Goal: Information Seeking & Learning: Check status

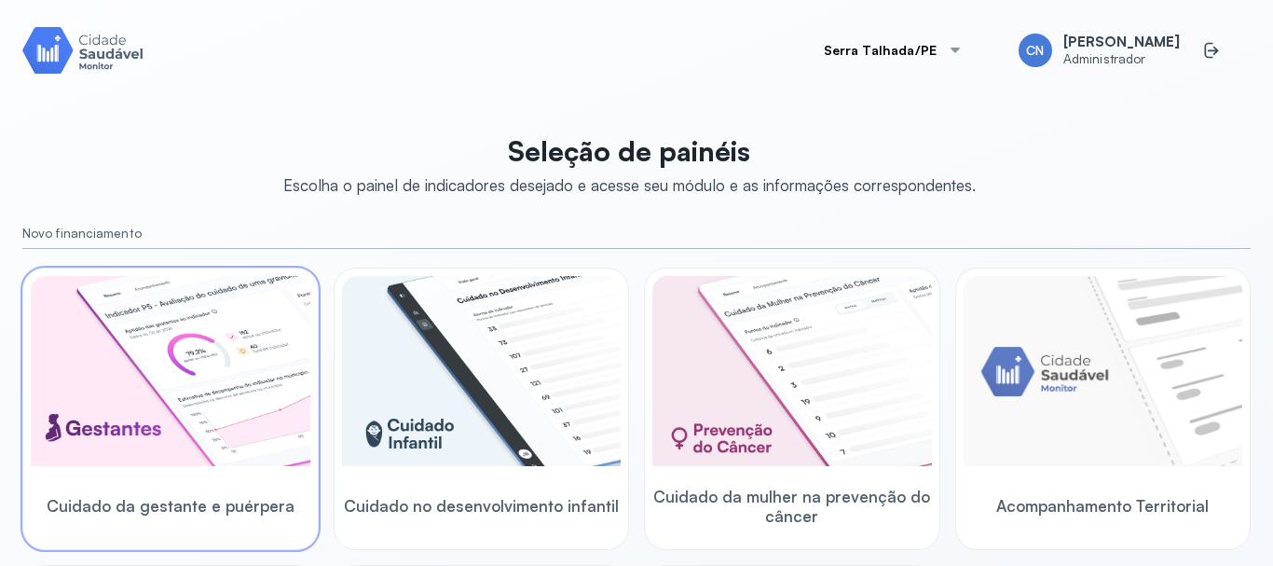
click at [157, 404] on img at bounding box center [171, 371] width 280 height 190
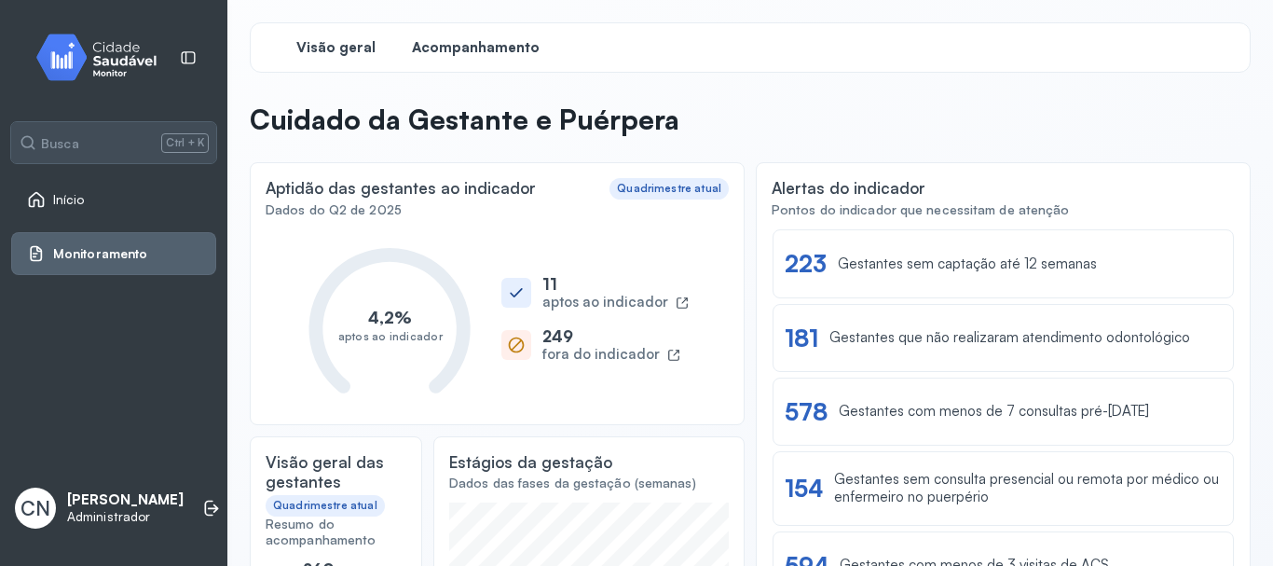
click at [457, 45] on span "Acompanhamento" at bounding box center [476, 48] width 128 height 18
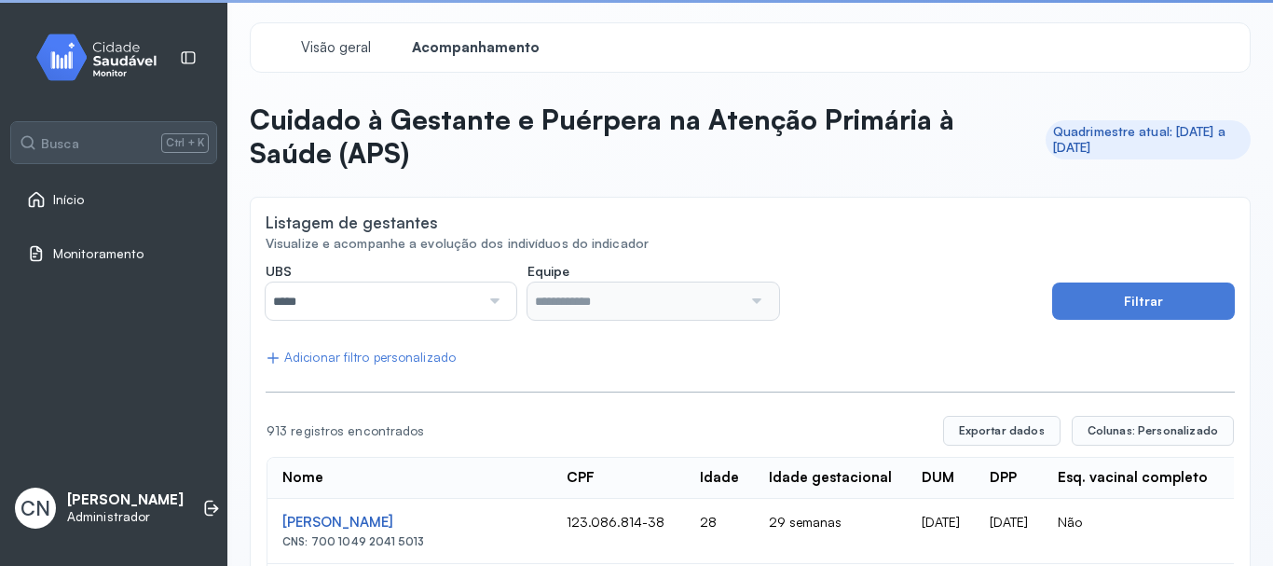
click at [493, 303] on div at bounding box center [492, 300] width 25 height 37
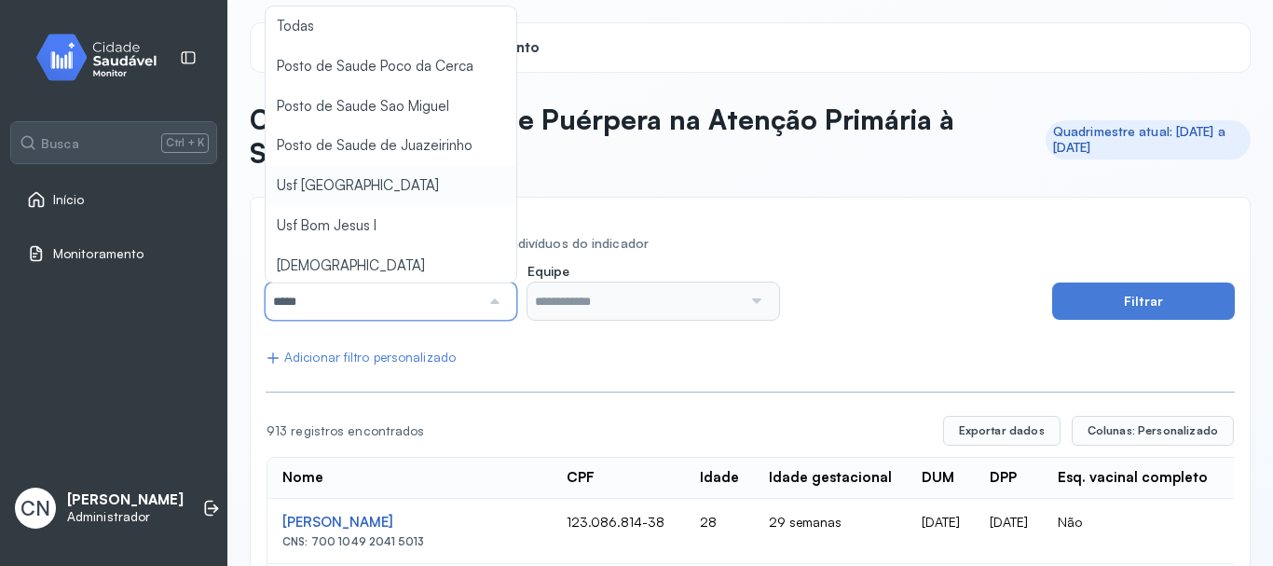
type input "*****"
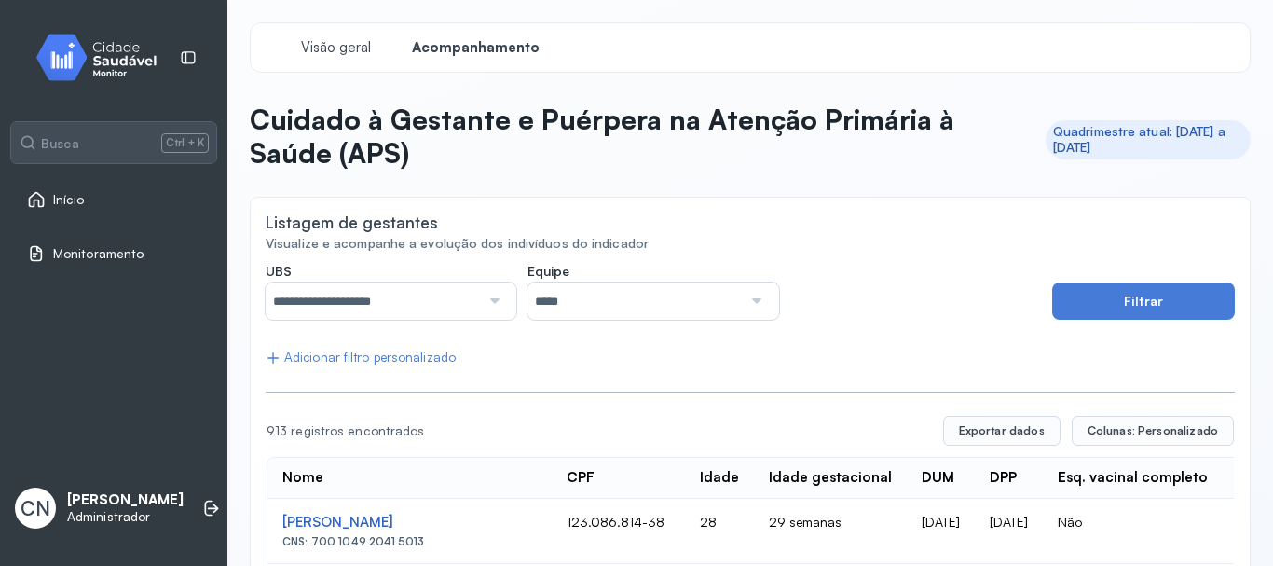
click at [750, 295] on div at bounding box center [754, 300] width 25 height 37
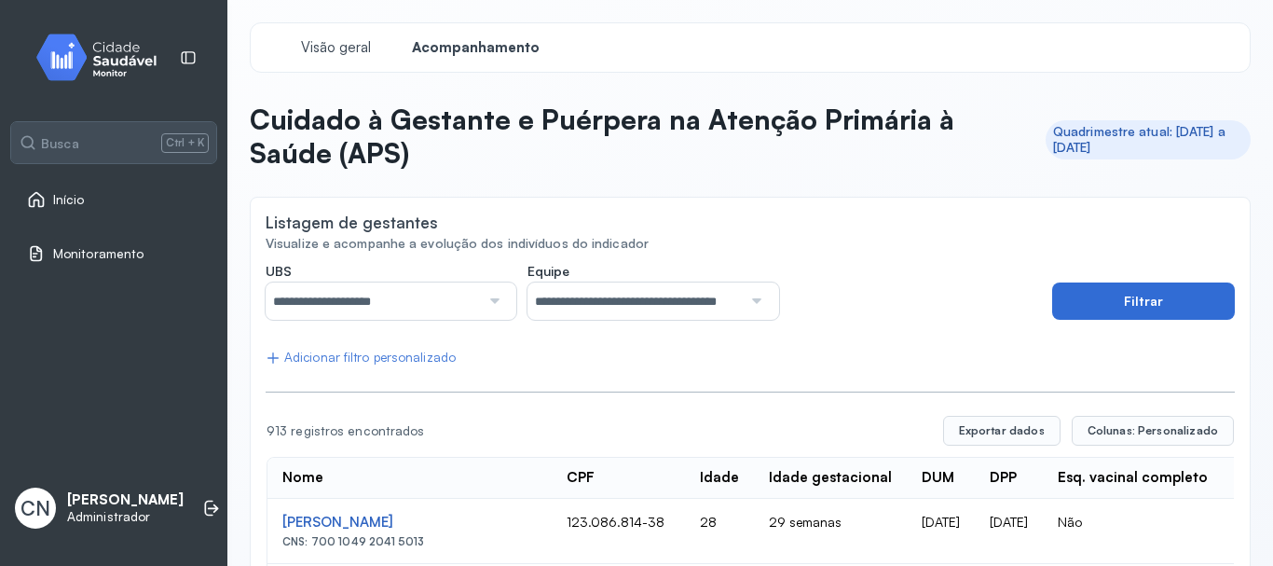
click at [1134, 301] on button "Filtrar" at bounding box center [1143, 300] width 183 height 37
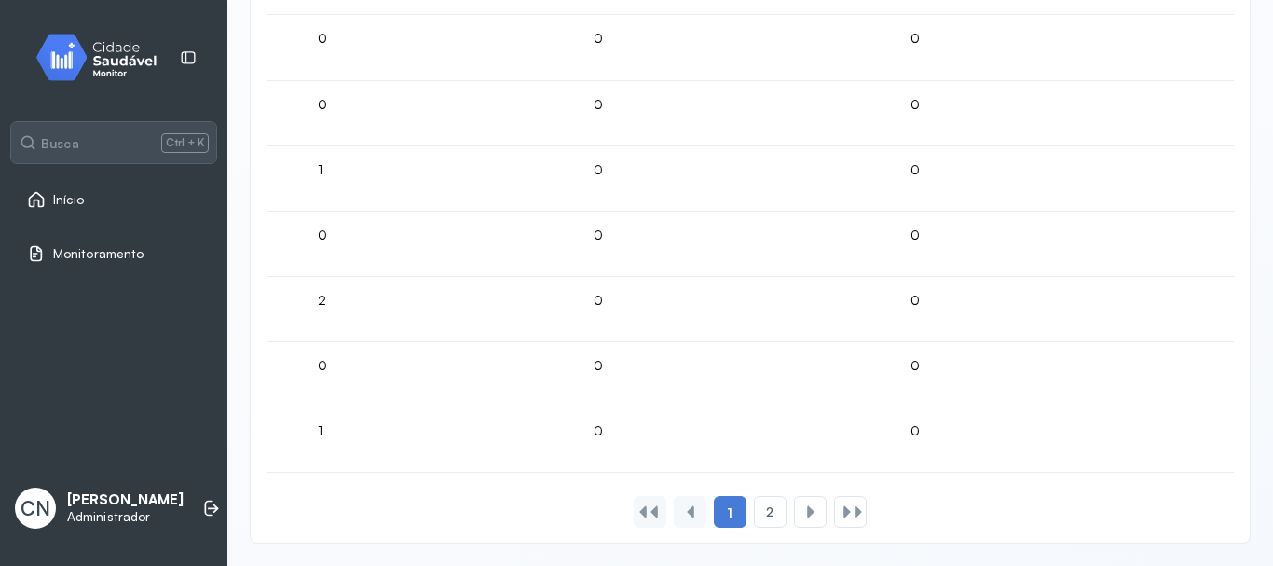
scroll to position [0, 5064]
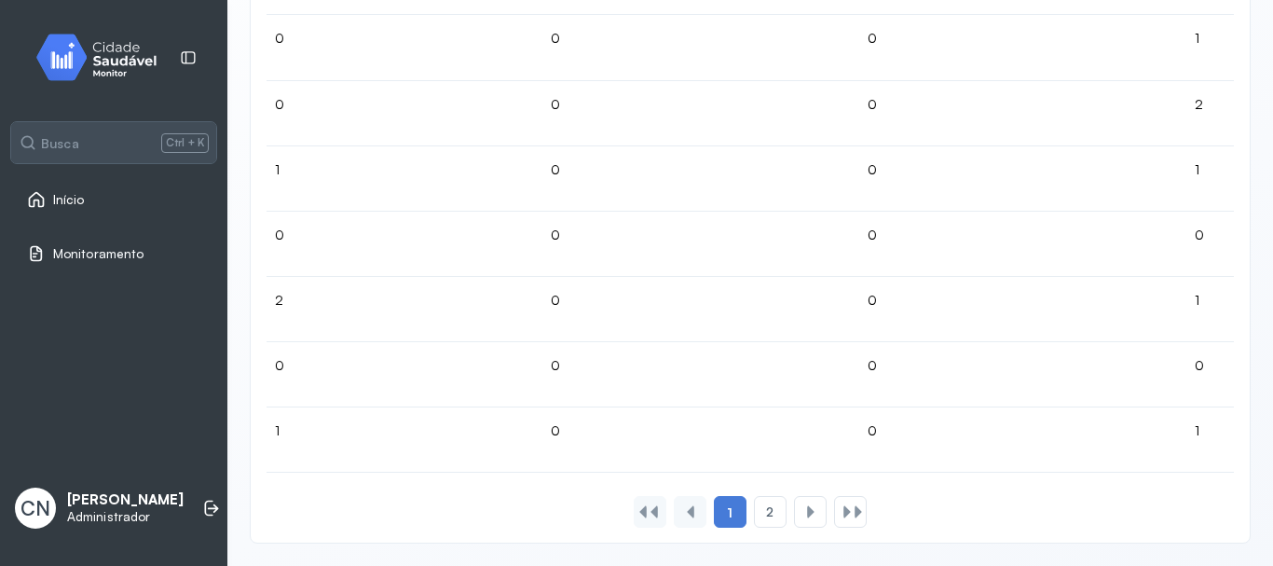
click at [70, 197] on span "Início" at bounding box center [69, 200] width 32 height 16
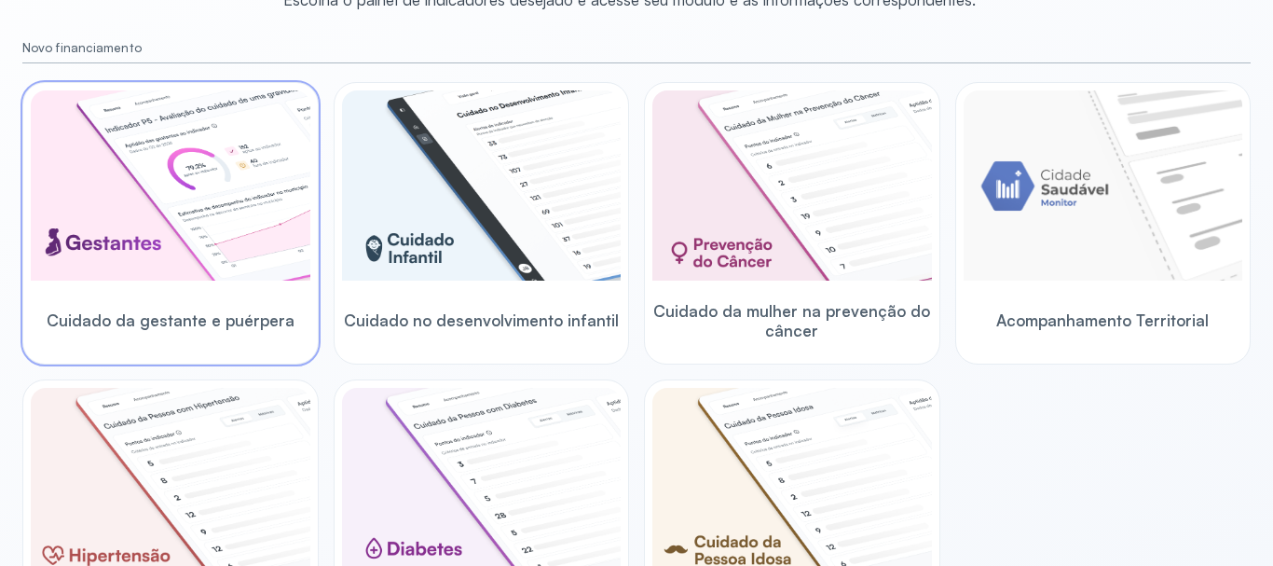
scroll to position [186, 0]
click at [152, 317] on span "Cuidado da gestante e puérpera" at bounding box center [171, 319] width 248 height 20
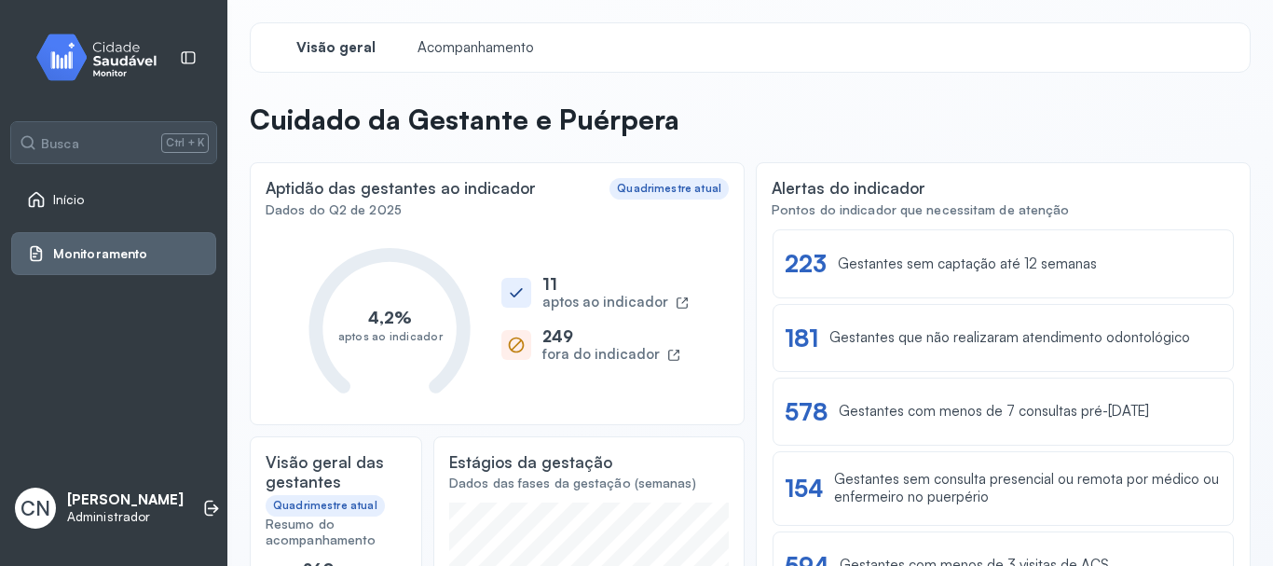
click at [391, 313] on text "4,2%" at bounding box center [391, 317] width 44 height 21
click at [570, 291] on div "11" at bounding box center [615, 284] width 146 height 20
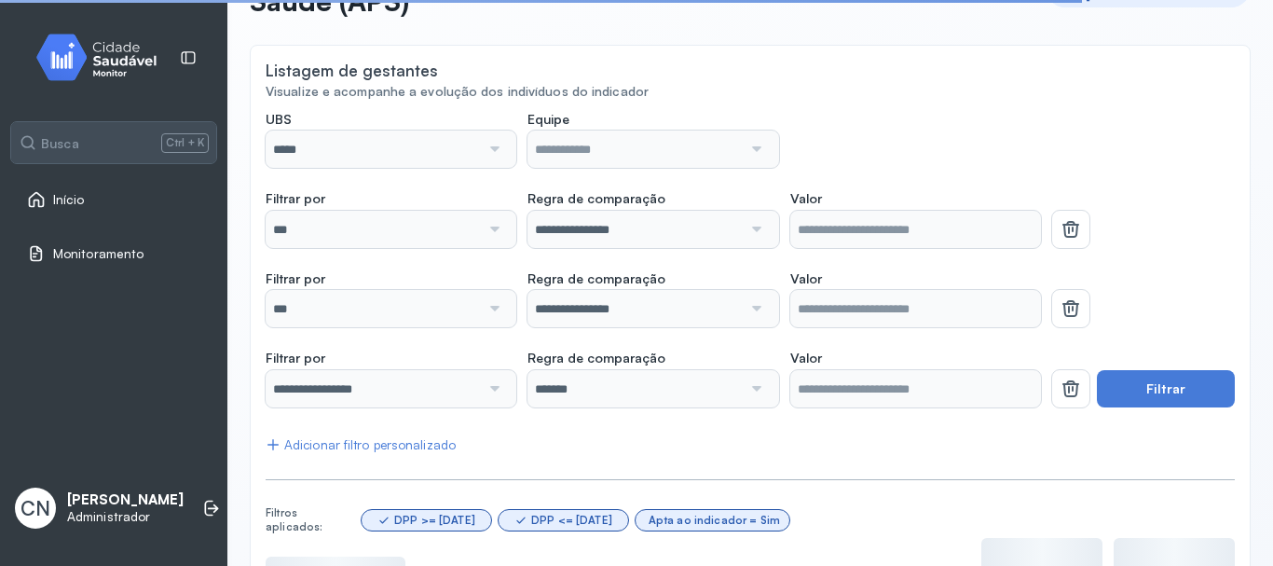
scroll to position [186, 0]
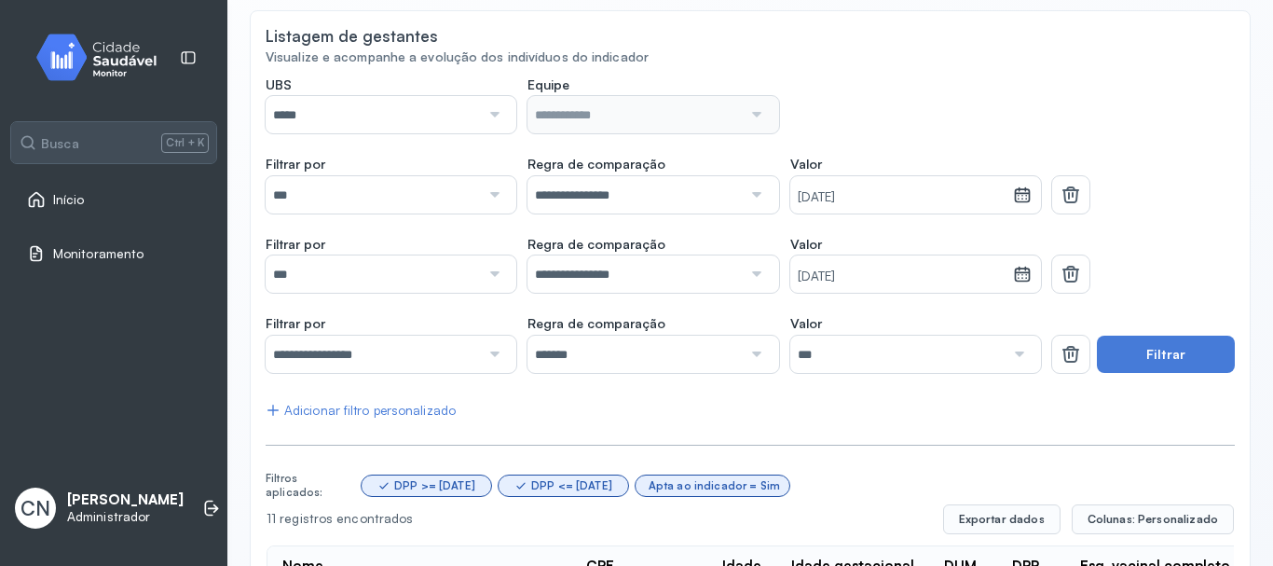
click at [490, 111] on div at bounding box center [492, 114] width 25 height 37
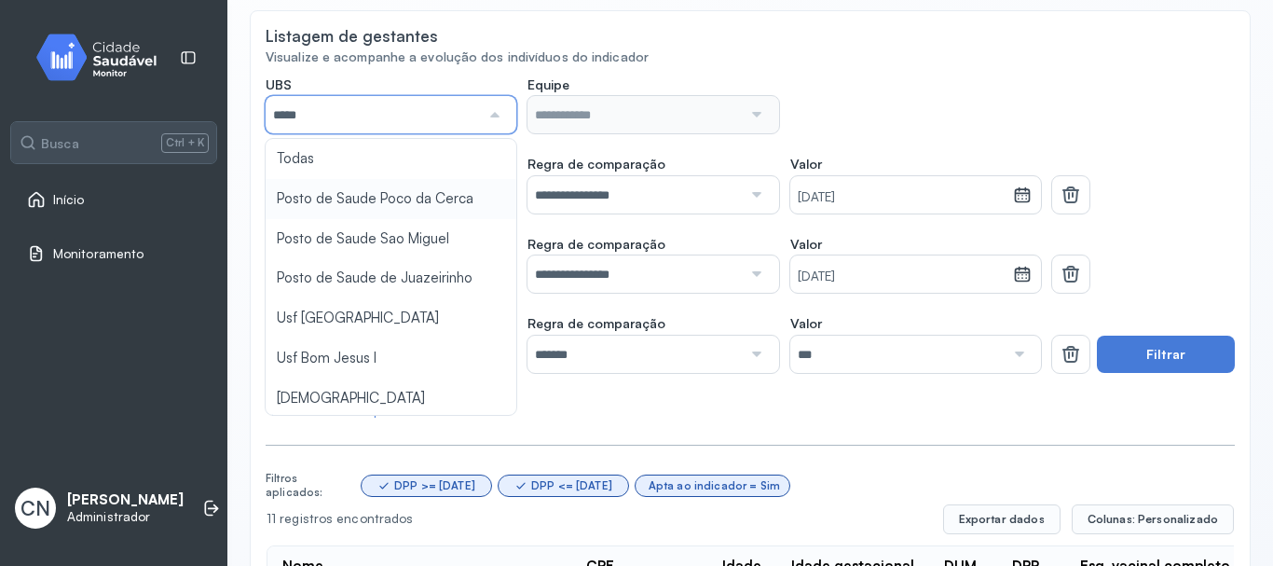
type input "*****"
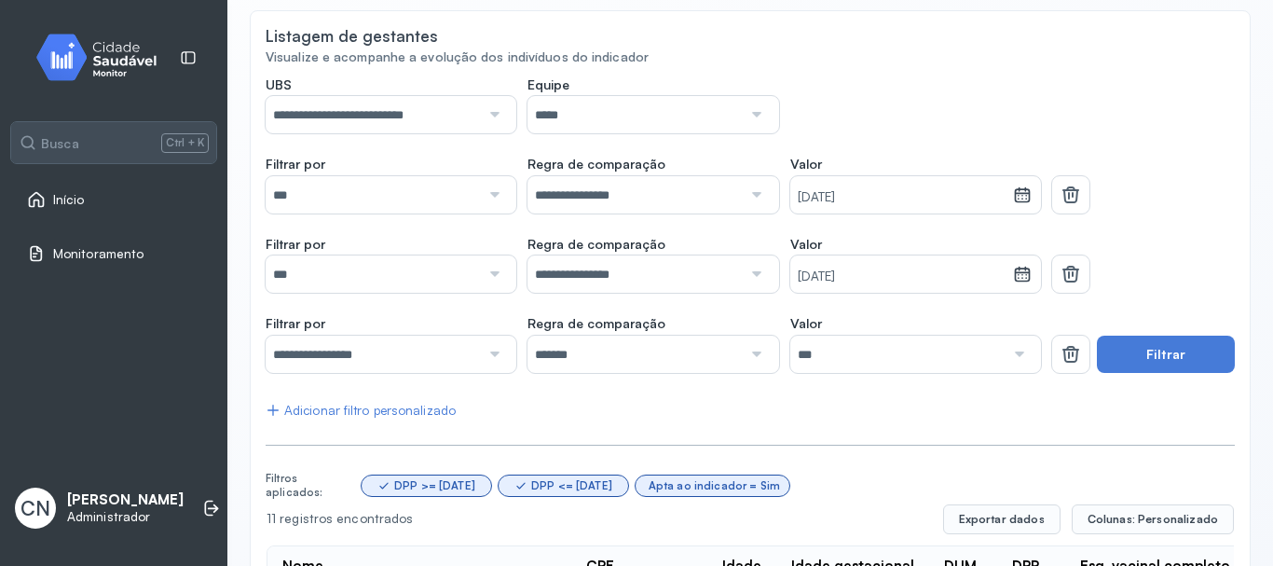
click at [750, 107] on div at bounding box center [754, 114] width 25 height 37
click at [961, 85] on div "**********" at bounding box center [653, 105] width 775 height 58
click at [487, 192] on div at bounding box center [492, 194] width 25 height 37
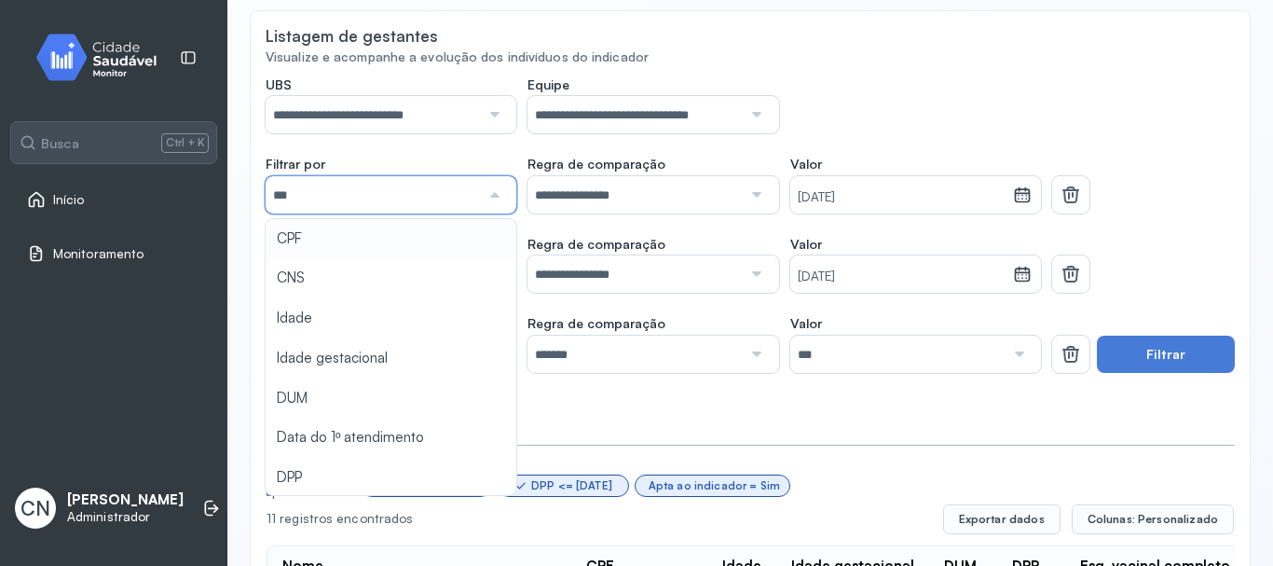
click at [613, 194] on input "**********" at bounding box center [635, 194] width 214 height 37
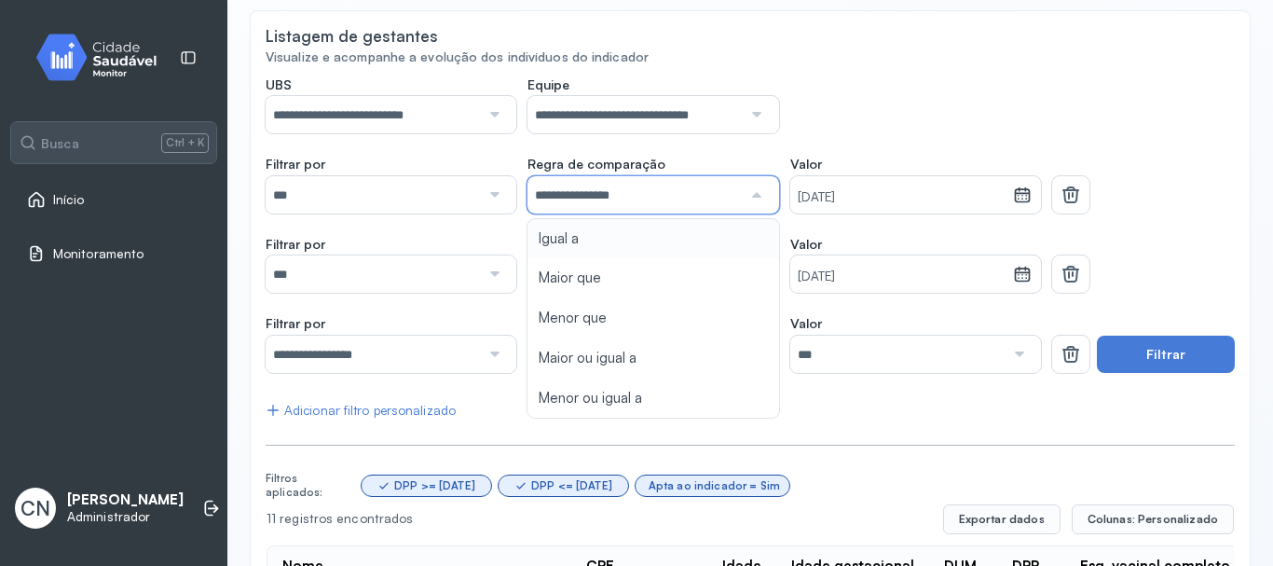
click at [799, 120] on div "**********" at bounding box center [653, 105] width 775 height 58
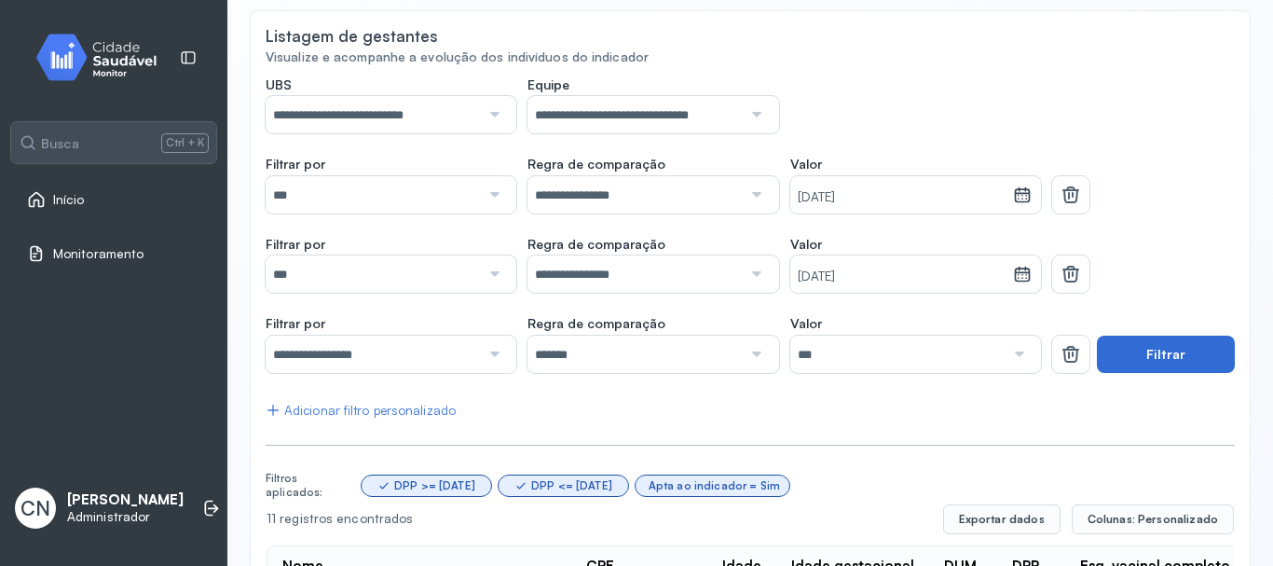
click at [1156, 350] on button "Filtrar" at bounding box center [1166, 354] width 138 height 37
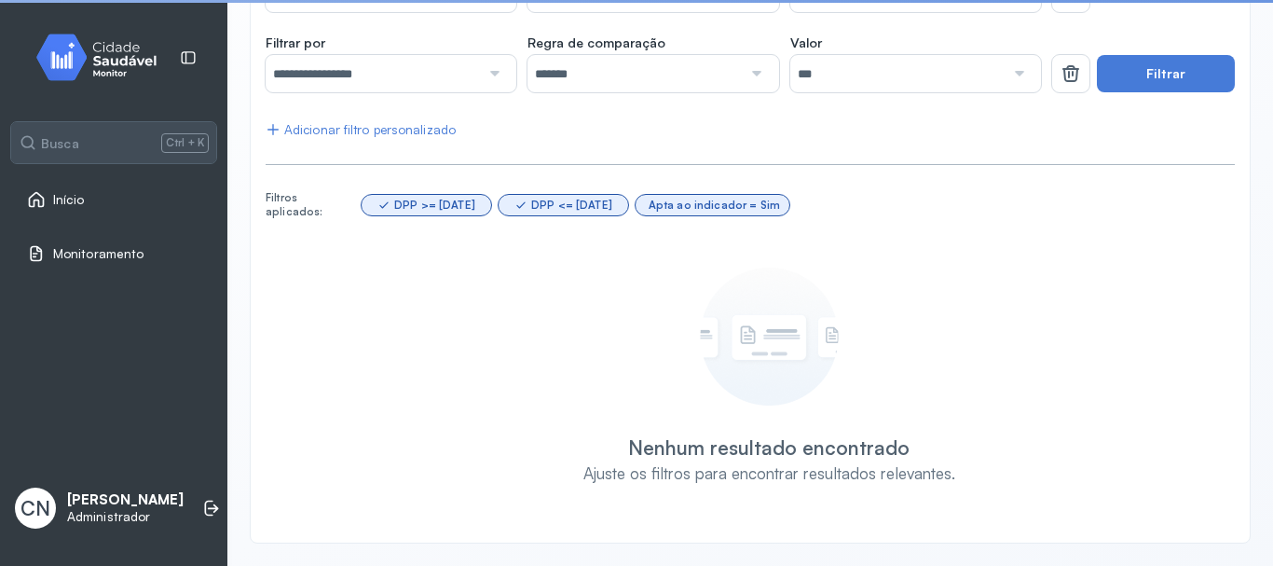
scroll to position [467, 0]
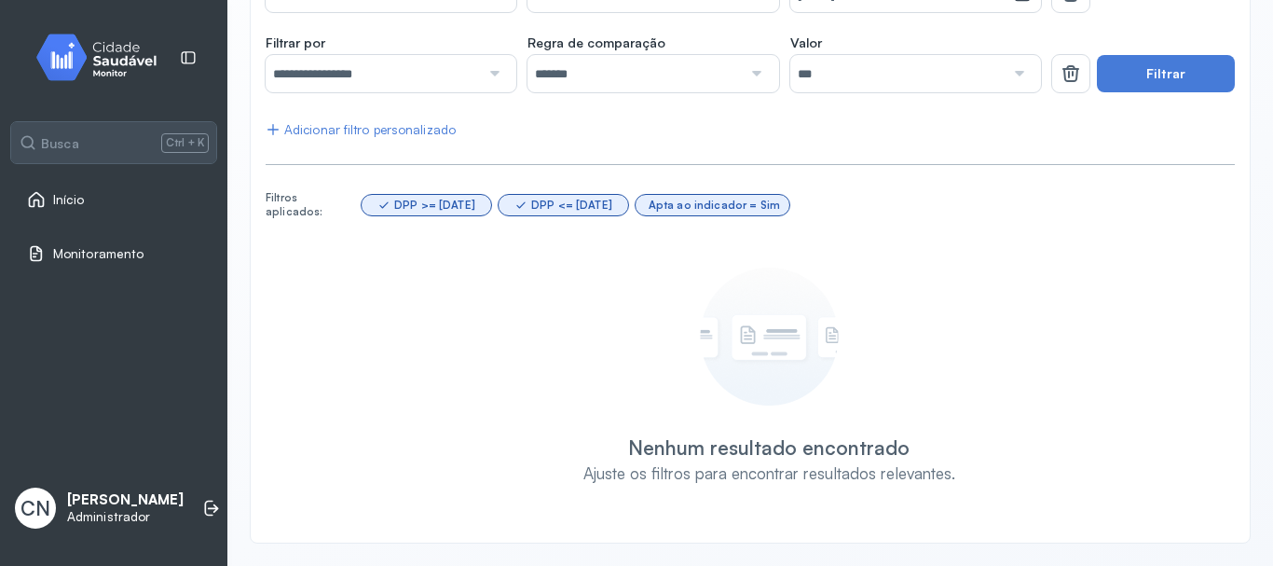
click at [482, 68] on div at bounding box center [492, 73] width 25 height 37
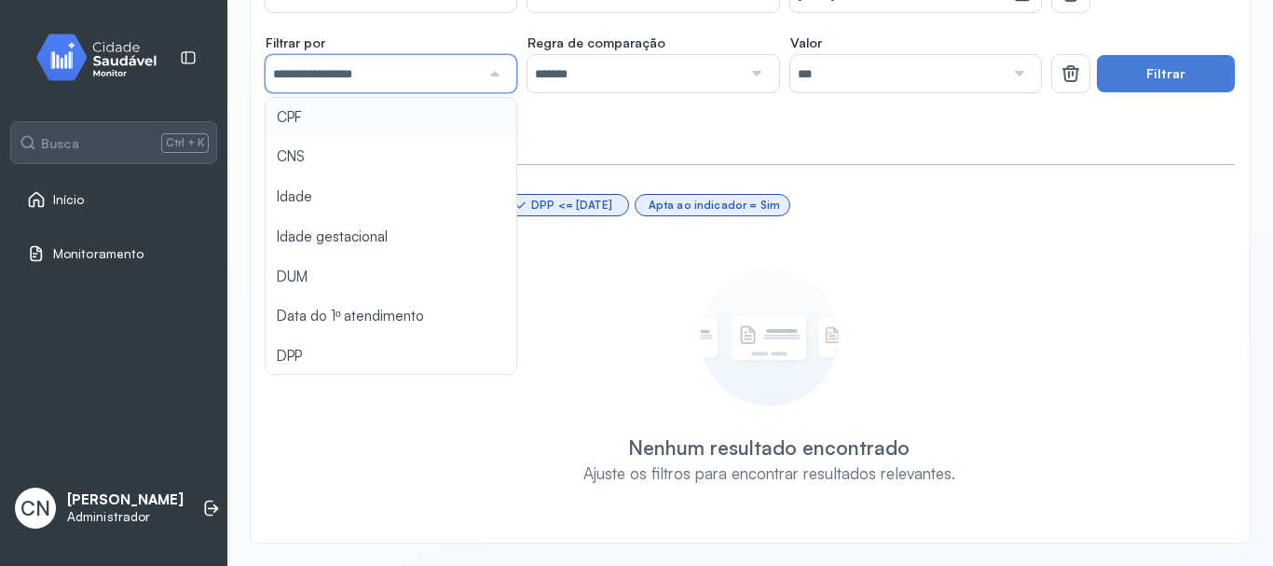
click at [688, 121] on div "**********" at bounding box center [750, 162] width 969 height 733
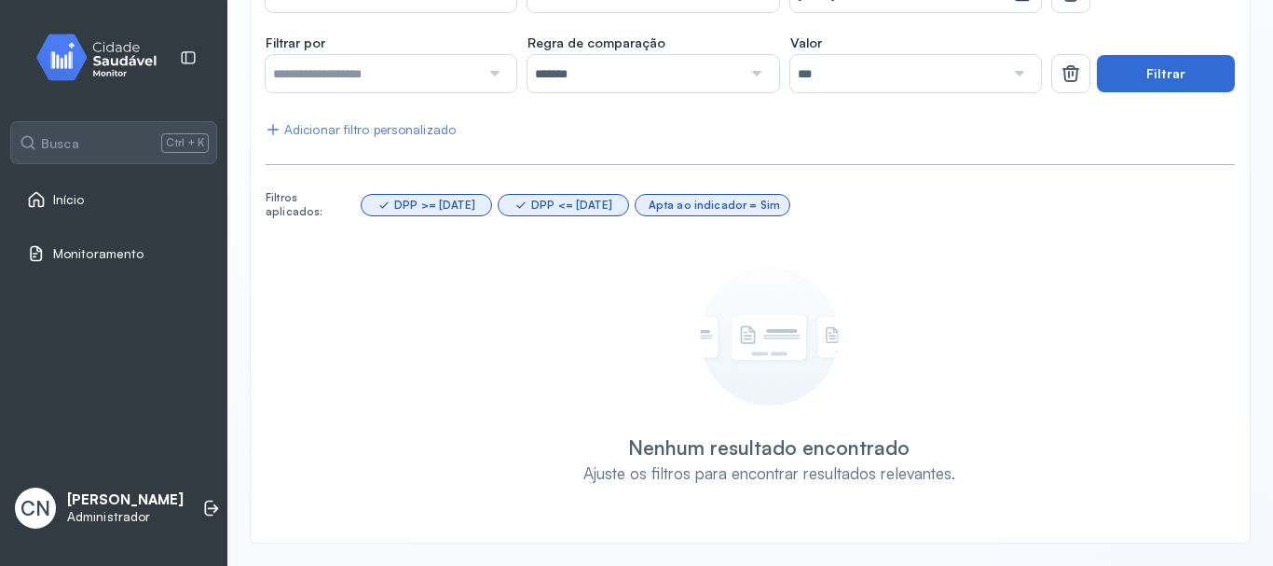
click at [1164, 75] on button "Filtrar" at bounding box center [1166, 73] width 138 height 37
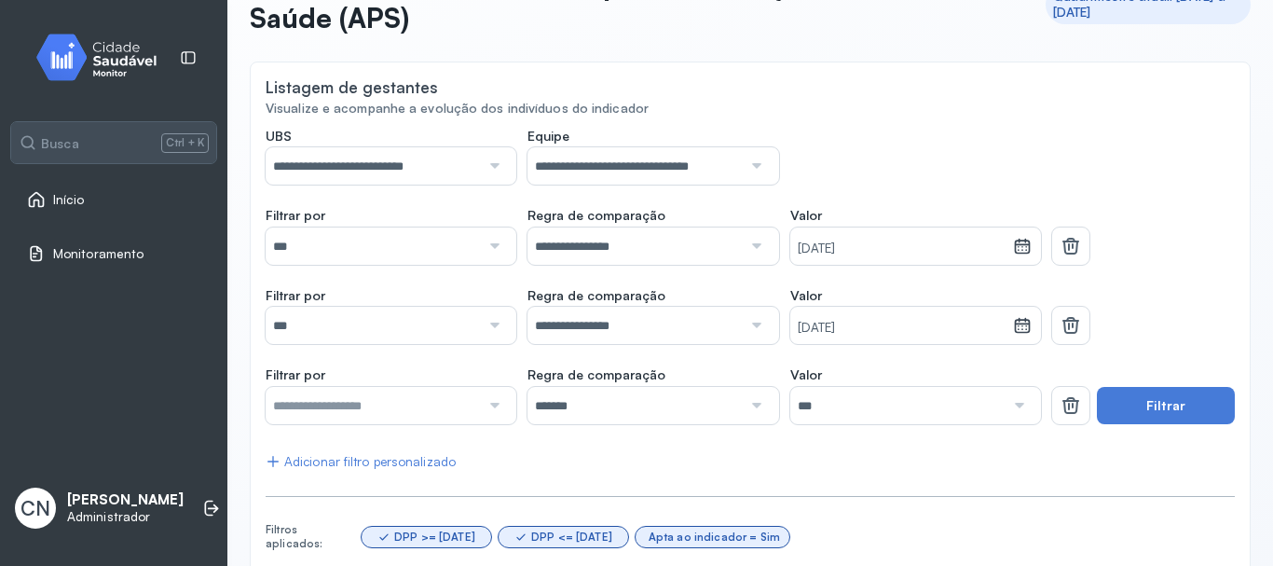
scroll to position [93, 0]
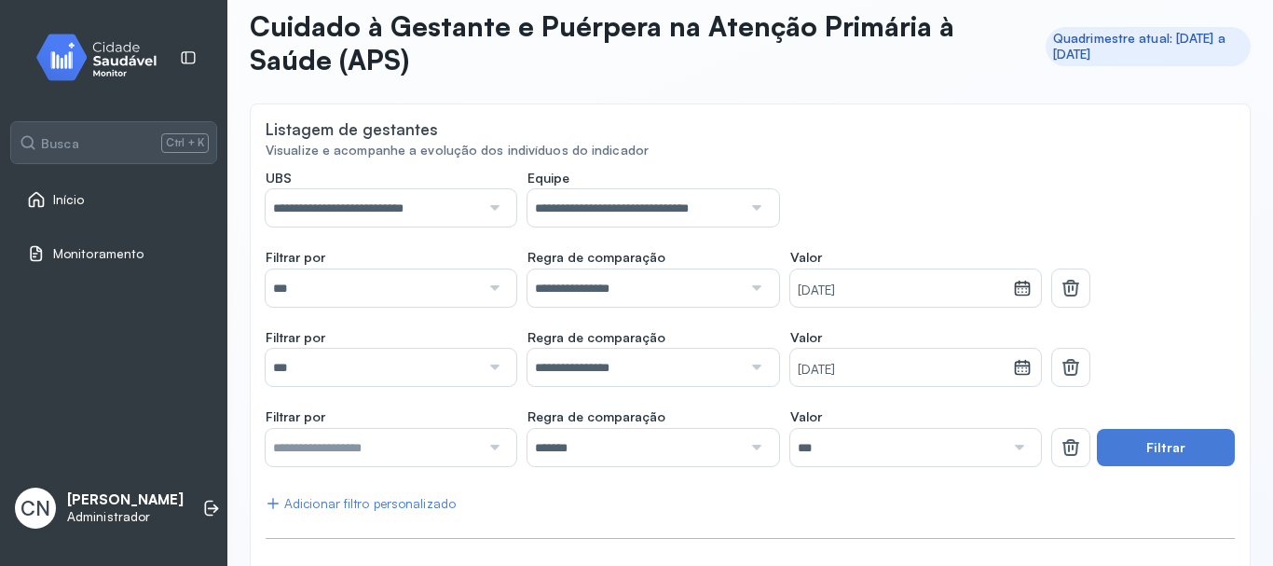
click at [83, 203] on span "Início" at bounding box center [69, 200] width 32 height 16
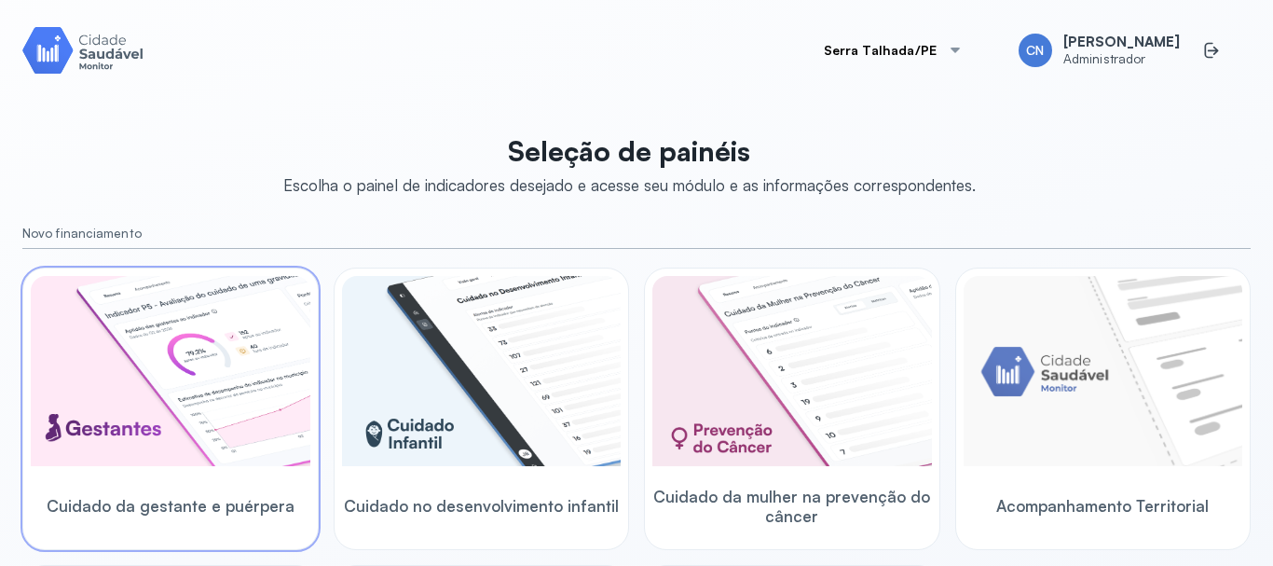
click at [165, 372] on img at bounding box center [171, 371] width 280 height 190
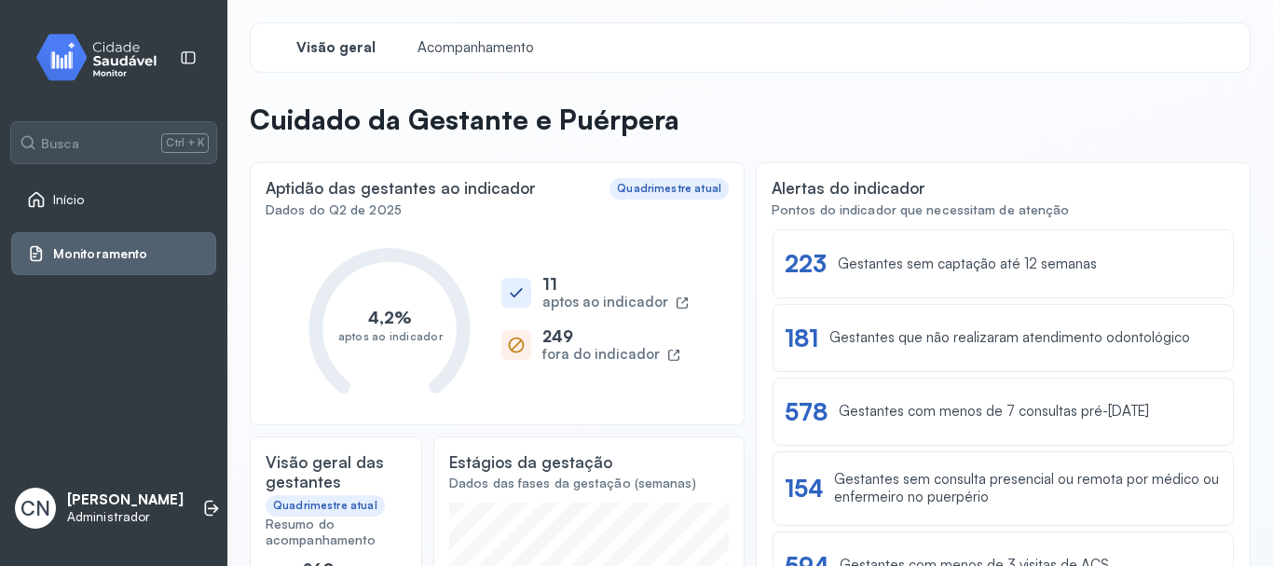
click at [124, 248] on span "Monitoramento" at bounding box center [100, 254] width 94 height 16
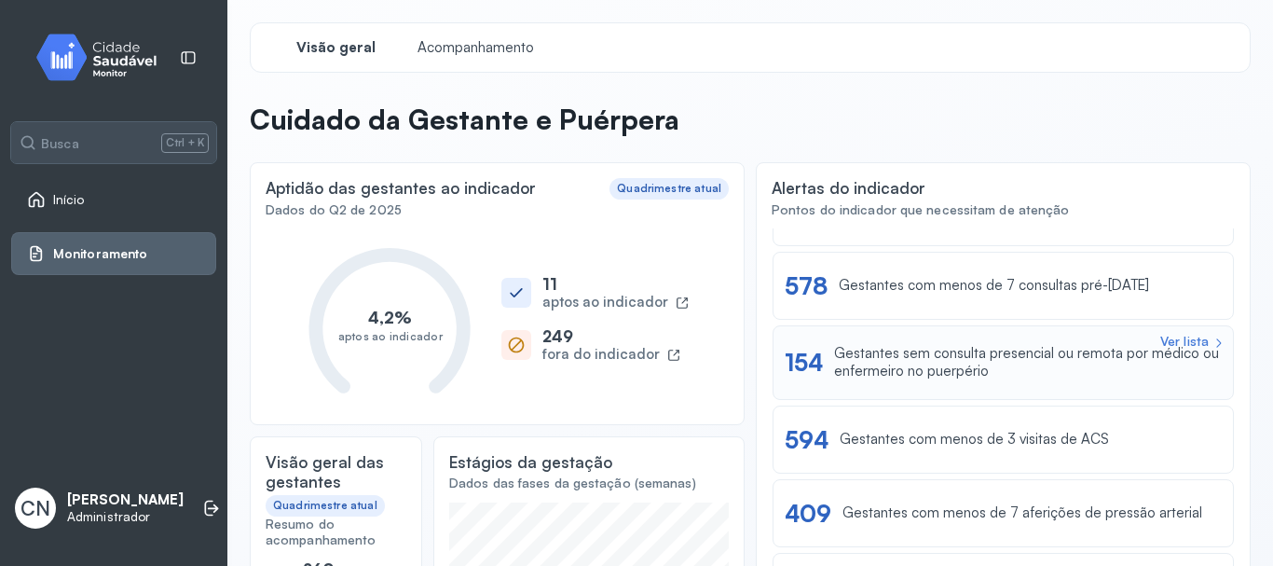
scroll to position [93, 0]
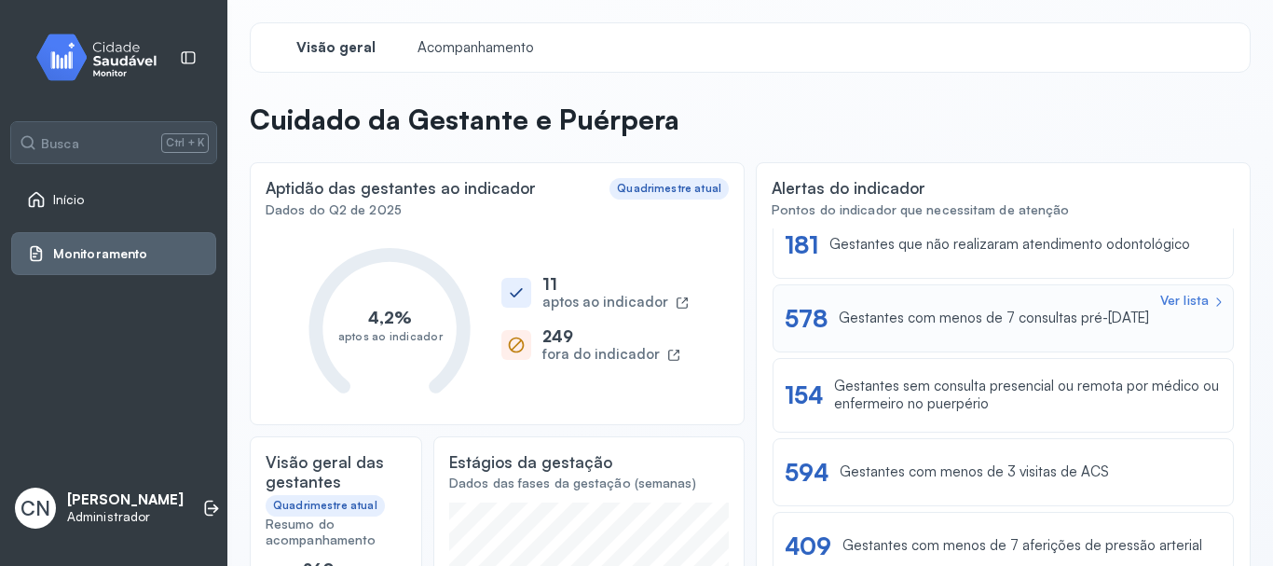
click at [1163, 299] on div "Ver lista" at bounding box center [1184, 301] width 48 height 16
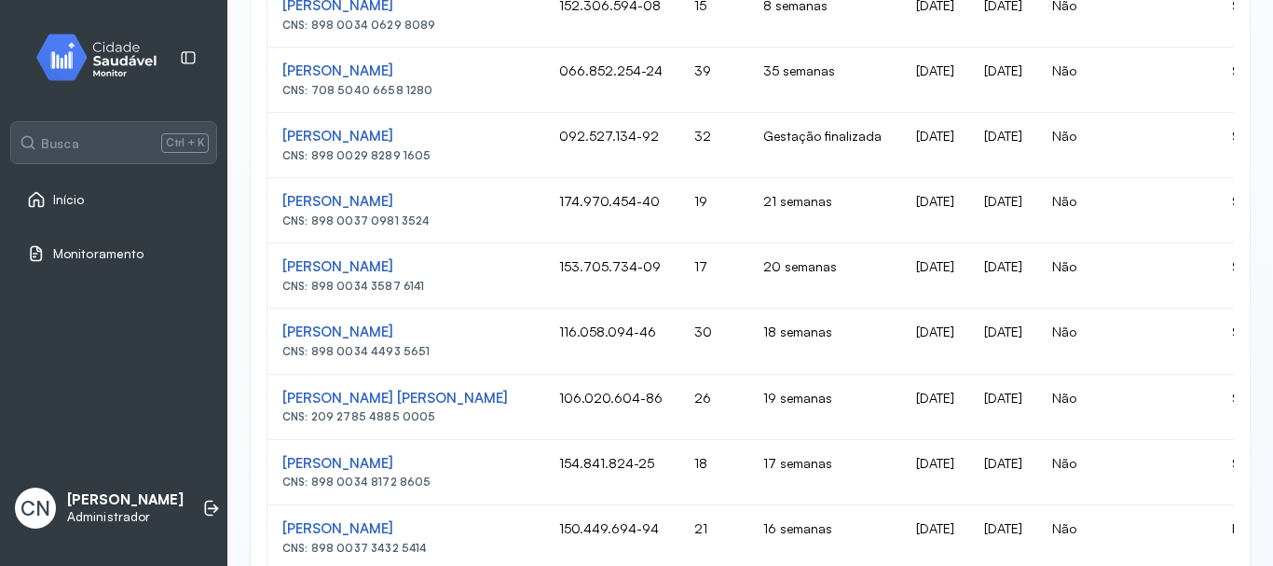
scroll to position [717, 0]
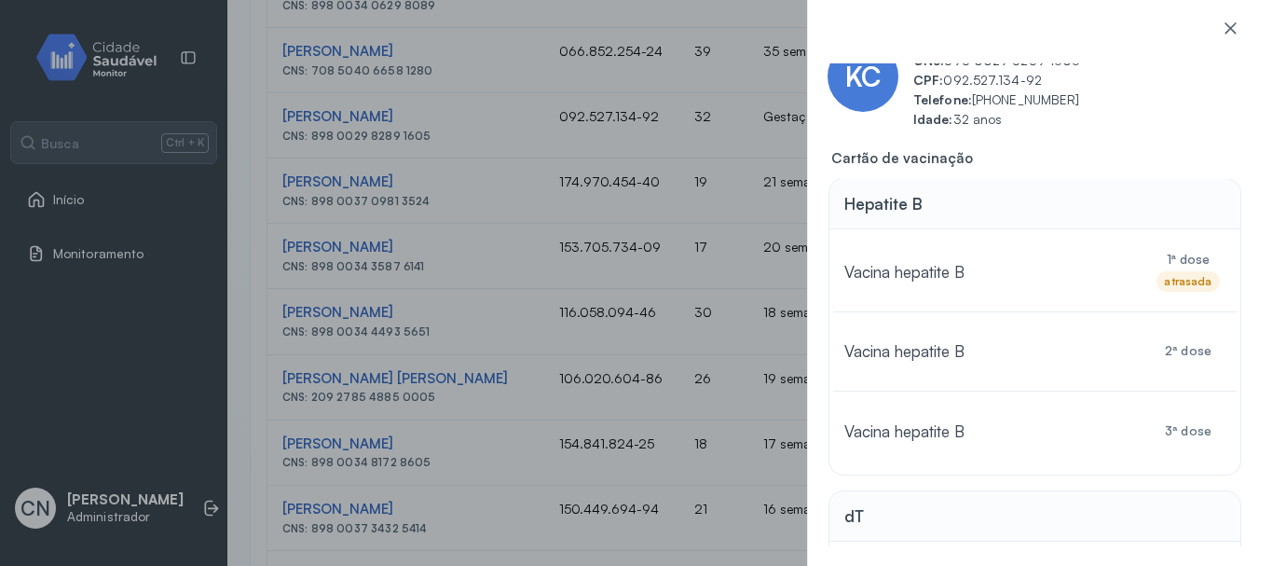
scroll to position [0, 0]
click at [1228, 21] on icon at bounding box center [1230, 28] width 19 height 19
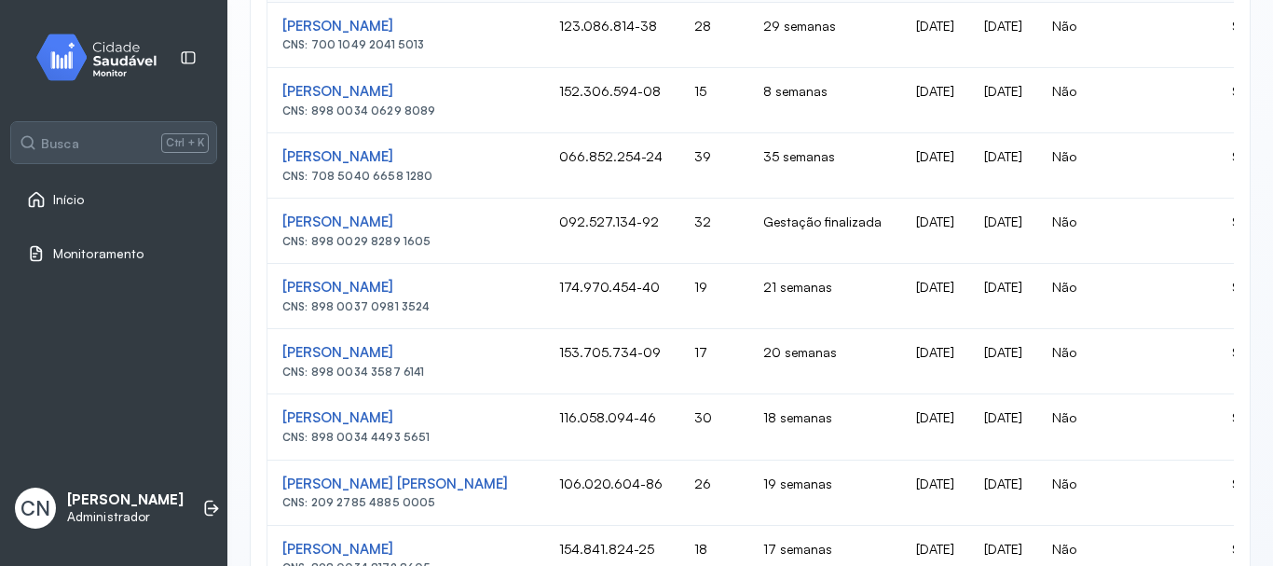
scroll to position [636, 0]
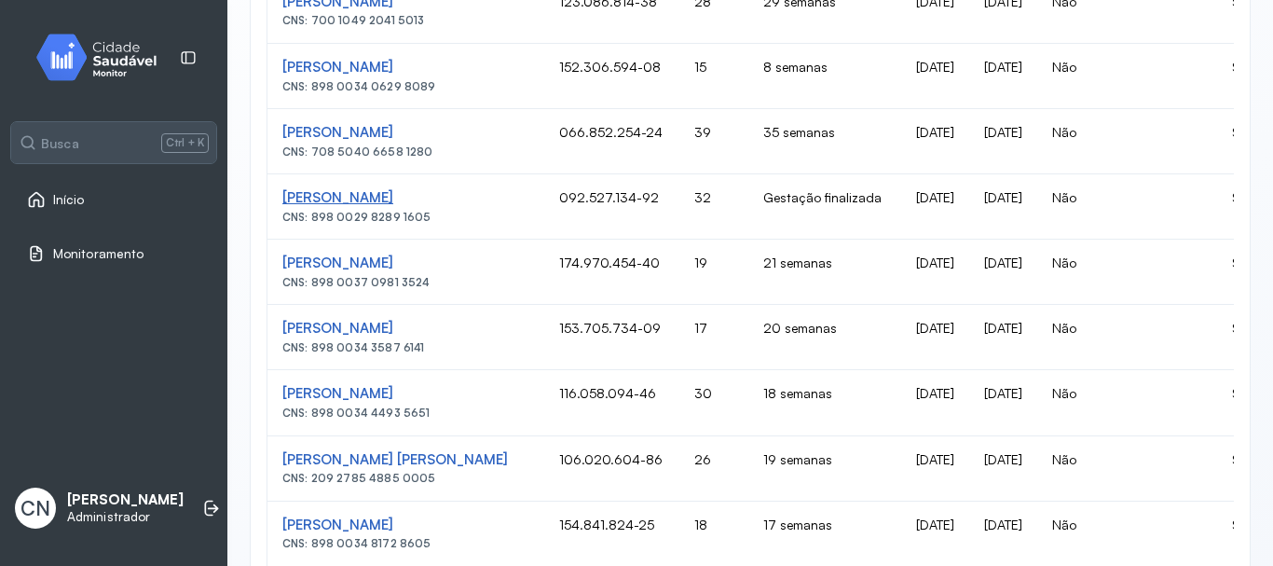
click at [326, 11] on div "[PERSON_NAME]" at bounding box center [405, 2] width 247 height 18
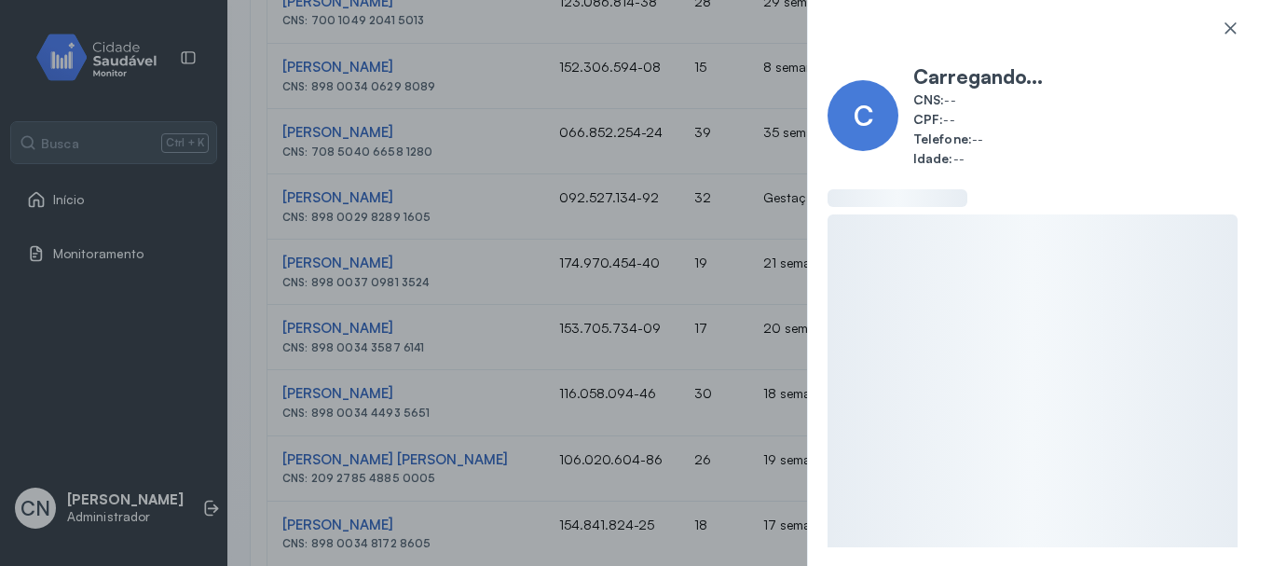
drag, startPoint x: 283, startPoint y: 194, endPoint x: 369, endPoint y: 194, distance: 85.7
click at [369, 194] on div "C Carregando... CNS: -- CPF: -- Telefone: -- Idade: --" at bounding box center [636, 283] width 1273 height 566
click at [1228, 26] on icon at bounding box center [1230, 27] width 11 height 11
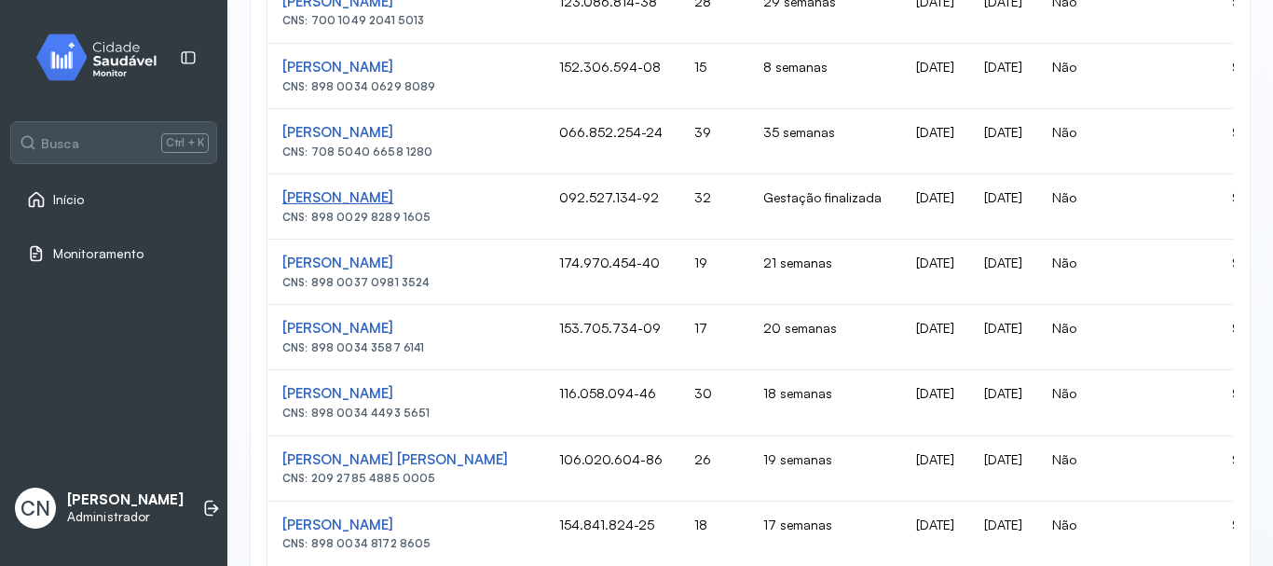
drag, startPoint x: 276, startPoint y: 196, endPoint x: 442, endPoint y: 196, distance: 165.9
click at [442, 196] on td "[PERSON_NAME] CNS: 898 0029 8289 1605" at bounding box center [405, 206] width 277 height 65
copy div "[PERSON_NAME]"
